Goal: Communication & Community: Answer question/provide support

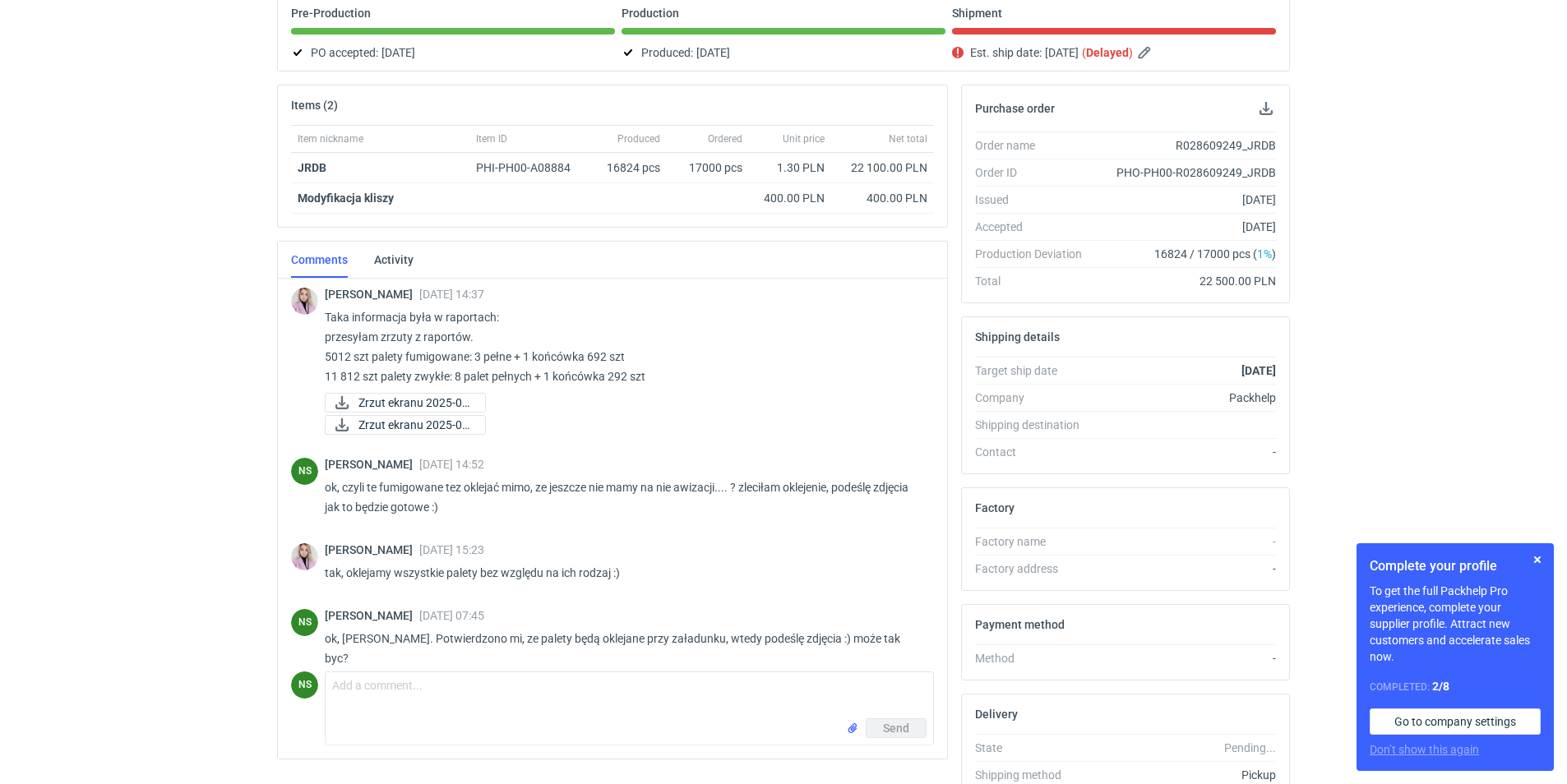
scroll to position [272, 0]
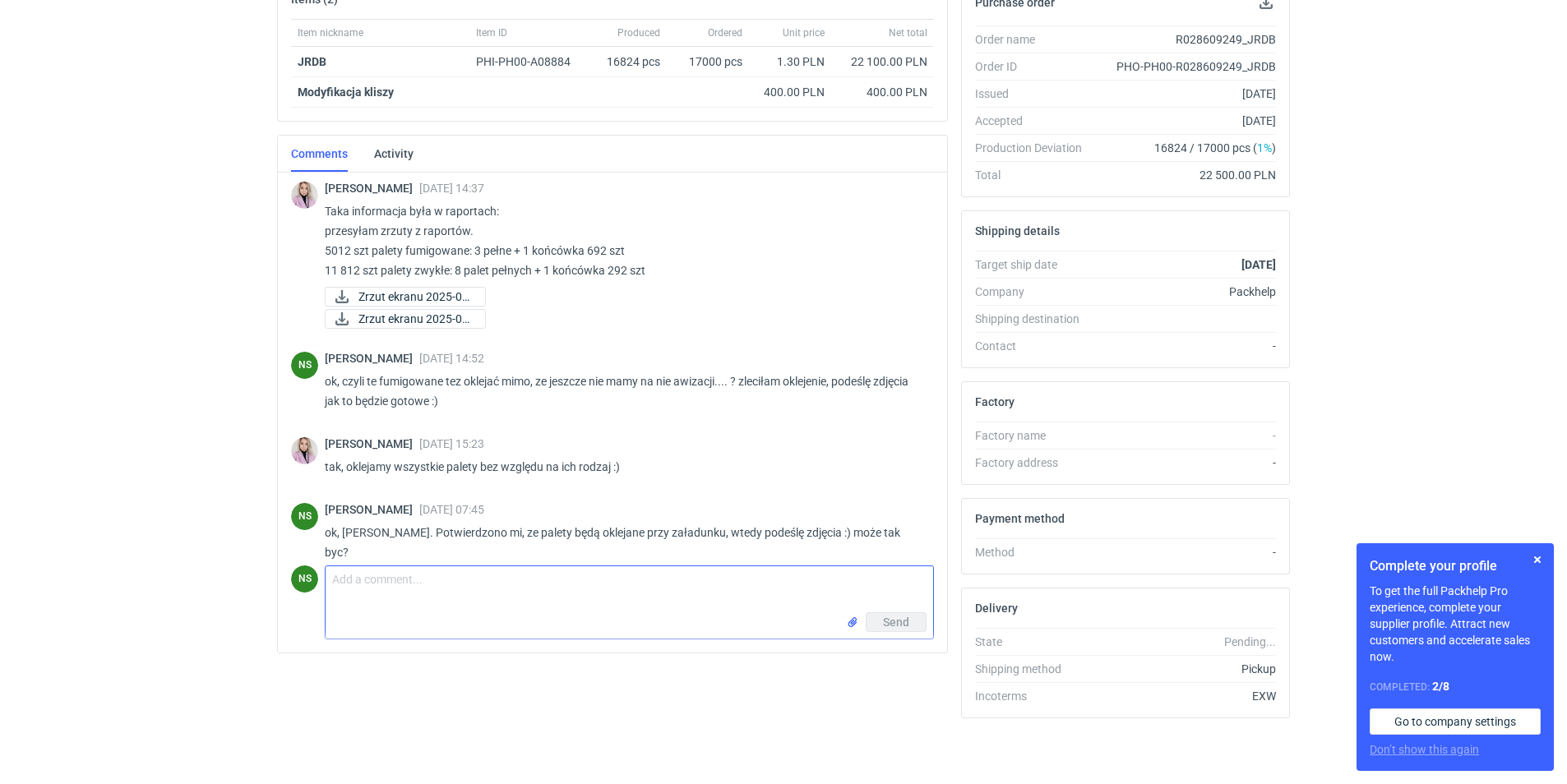
click at [538, 600] on textarea "Comment message" at bounding box center [629, 588] width 608 height 46
click at [852, 616] on input "file" at bounding box center [852, 622] width 13 height 17
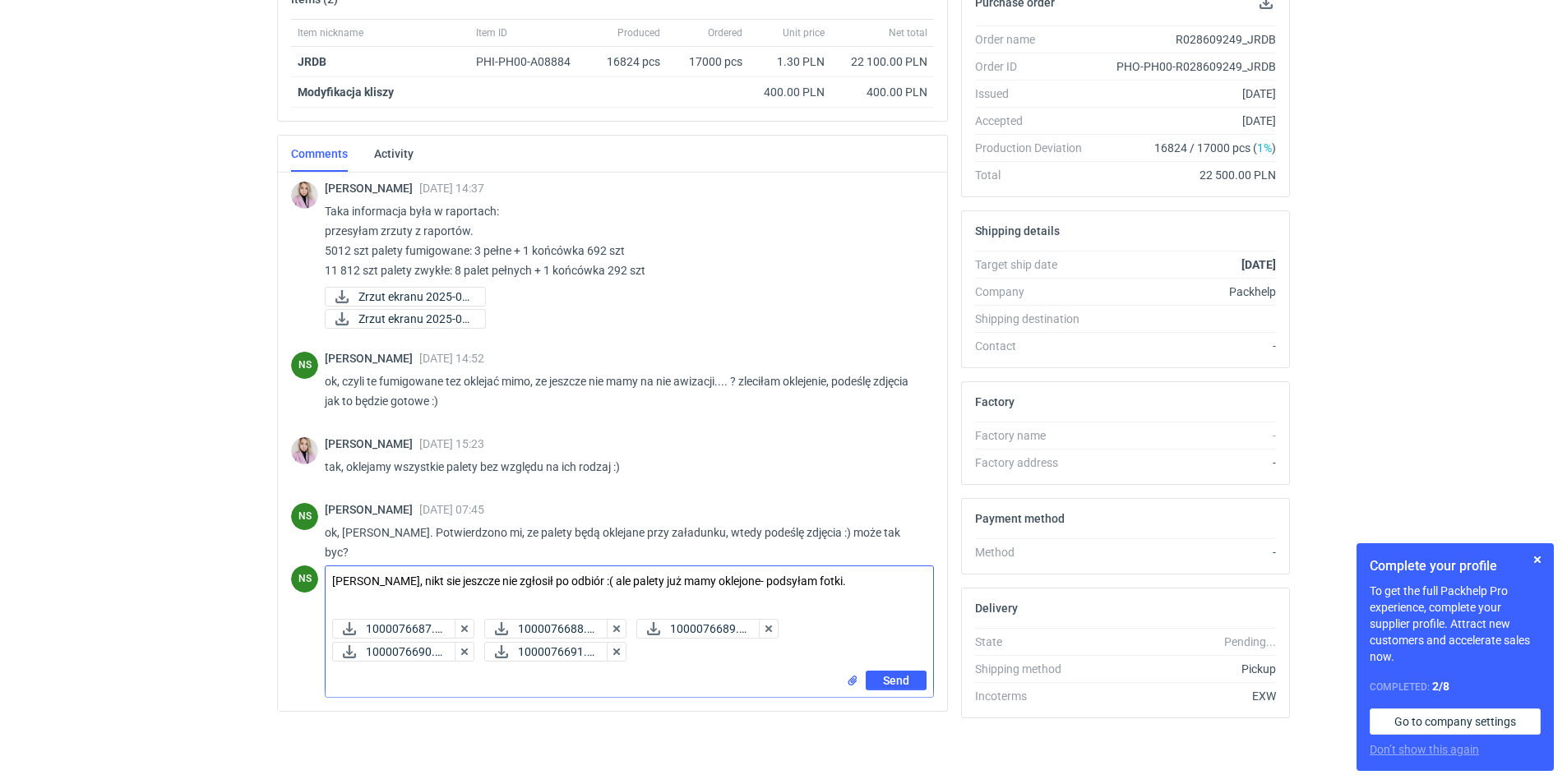
click at [847, 585] on textarea "[PERSON_NAME], nikt sie jeszcze nie zgłosił po odbiór :( ale palety już mamy ok…" at bounding box center [629, 588] width 608 height 46
click at [906, 580] on textarea "[PERSON_NAME], nikt sie jeszcze nie zgłosił po odbiór :( ale palety już mamy ok…" at bounding box center [629, 588] width 608 height 46
click at [839, 573] on textarea "[PERSON_NAME], nikt sie jeszcze nie zgłosił po odbiór :( ale palety już mamy ok…" at bounding box center [629, 588] width 608 height 46
type textarea "[PERSON_NAME], nikt sie jeszcze nie zgłosił po odbiór :( ale palety już mamy ok…"
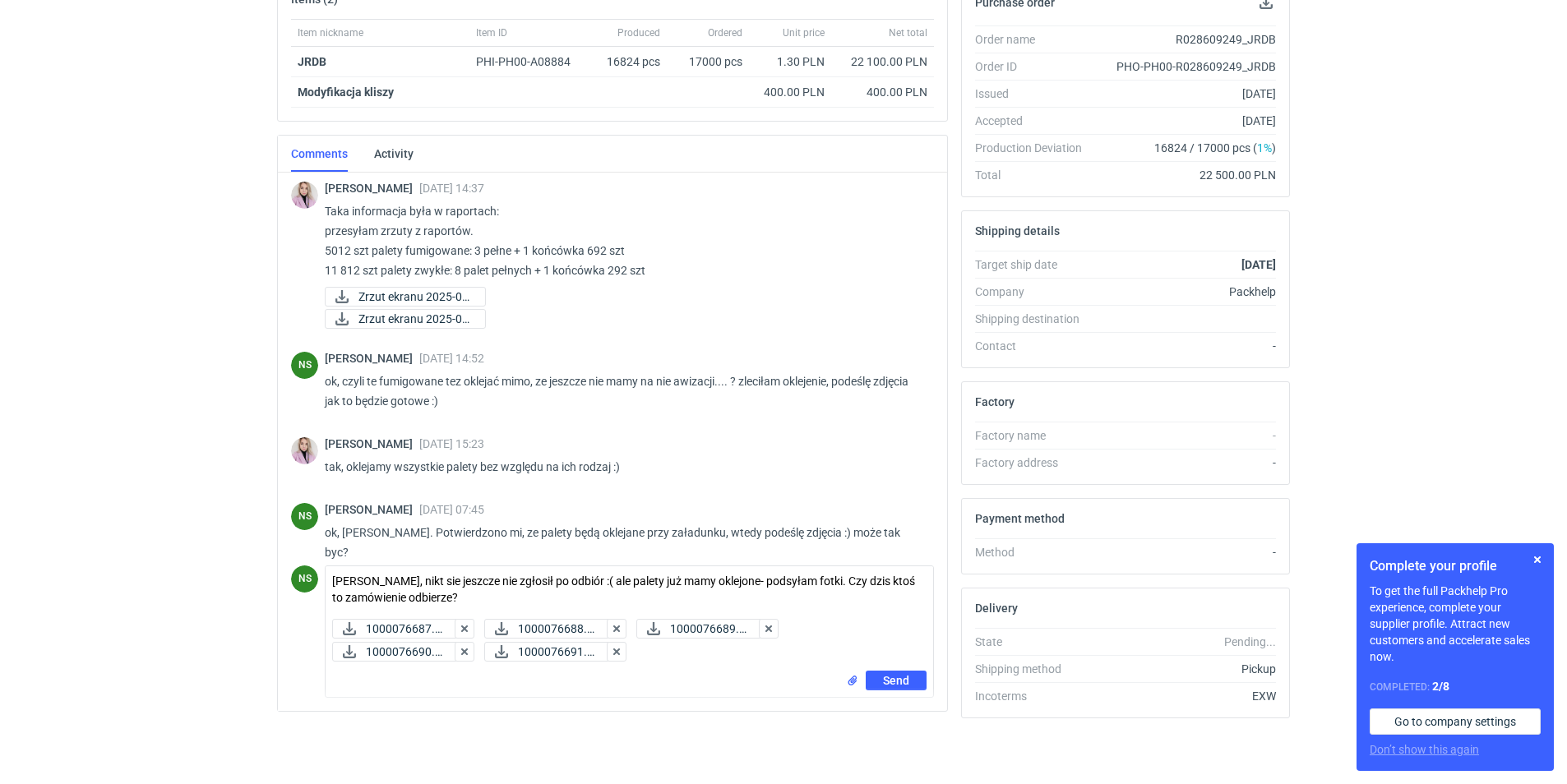
click at [890, 669] on div "1000076687.jpg 1000076688.jpg 1000076689.jpg 1000076690.jpg 1000076691.jpg" at bounding box center [629, 641] width 608 height 58
click at [893, 676] on span "Send" at bounding box center [896, 680] width 26 height 11
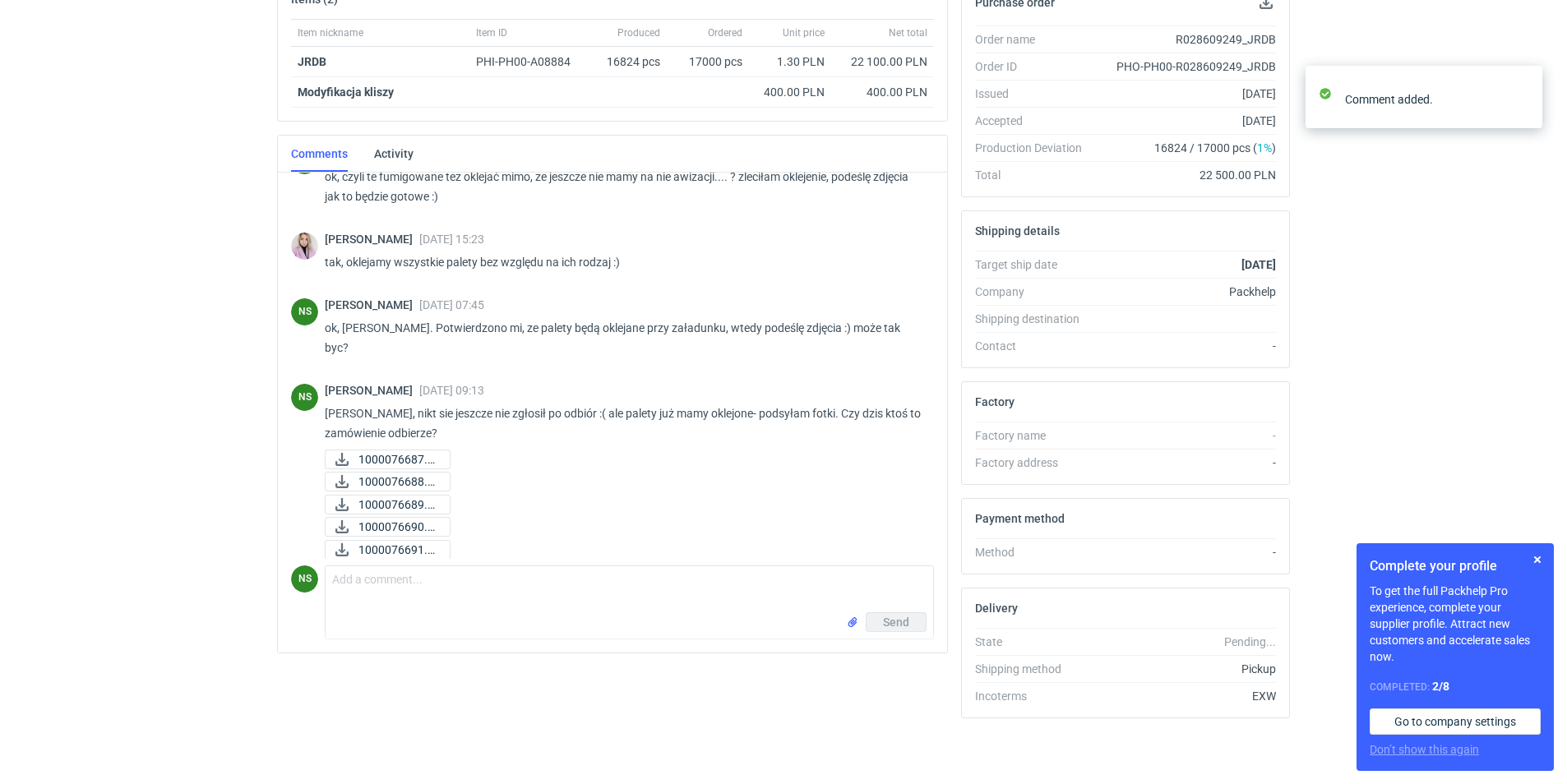
scroll to position [1261, 0]
